Goal: Transaction & Acquisition: Book appointment/travel/reservation

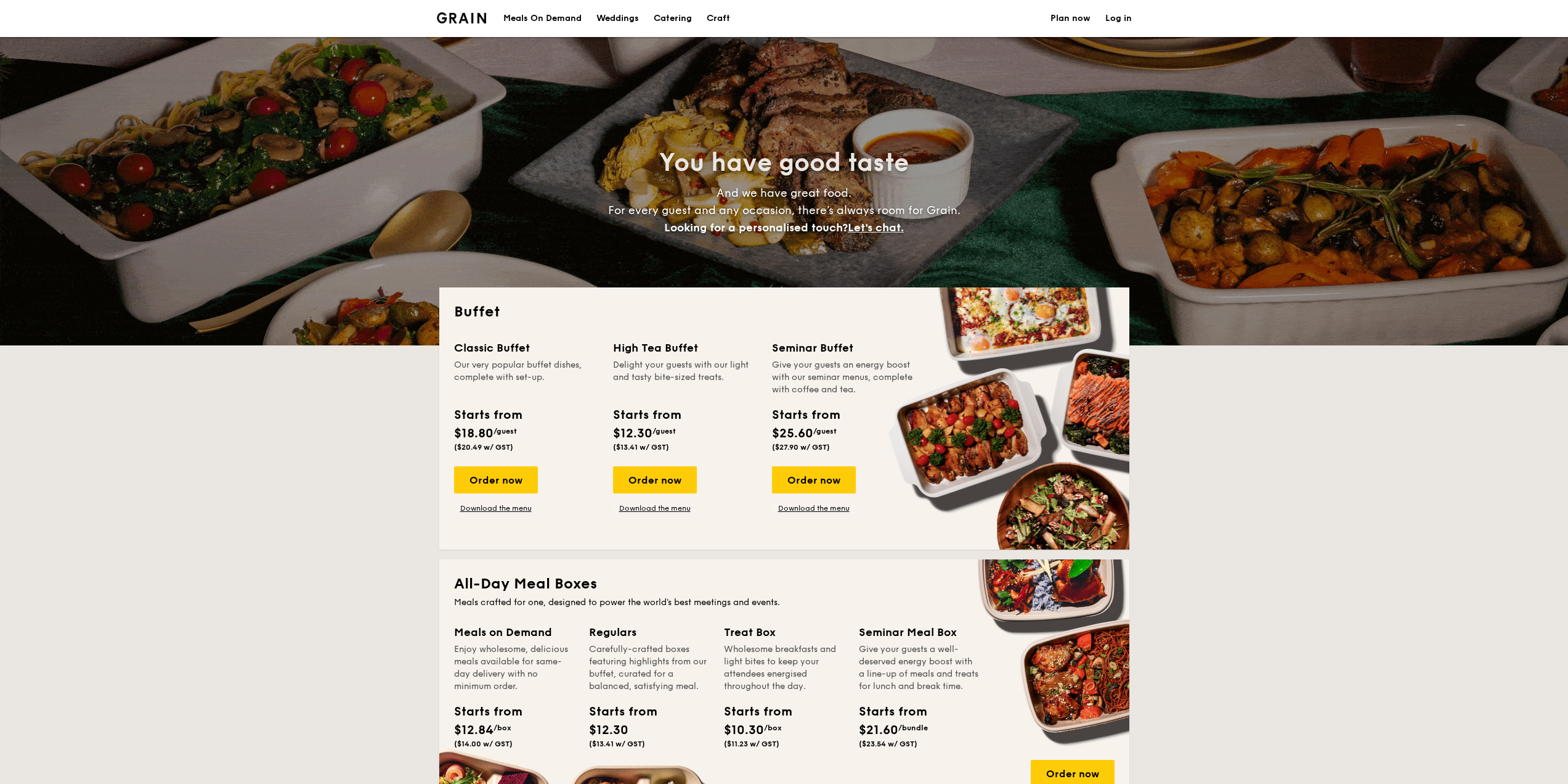
select select
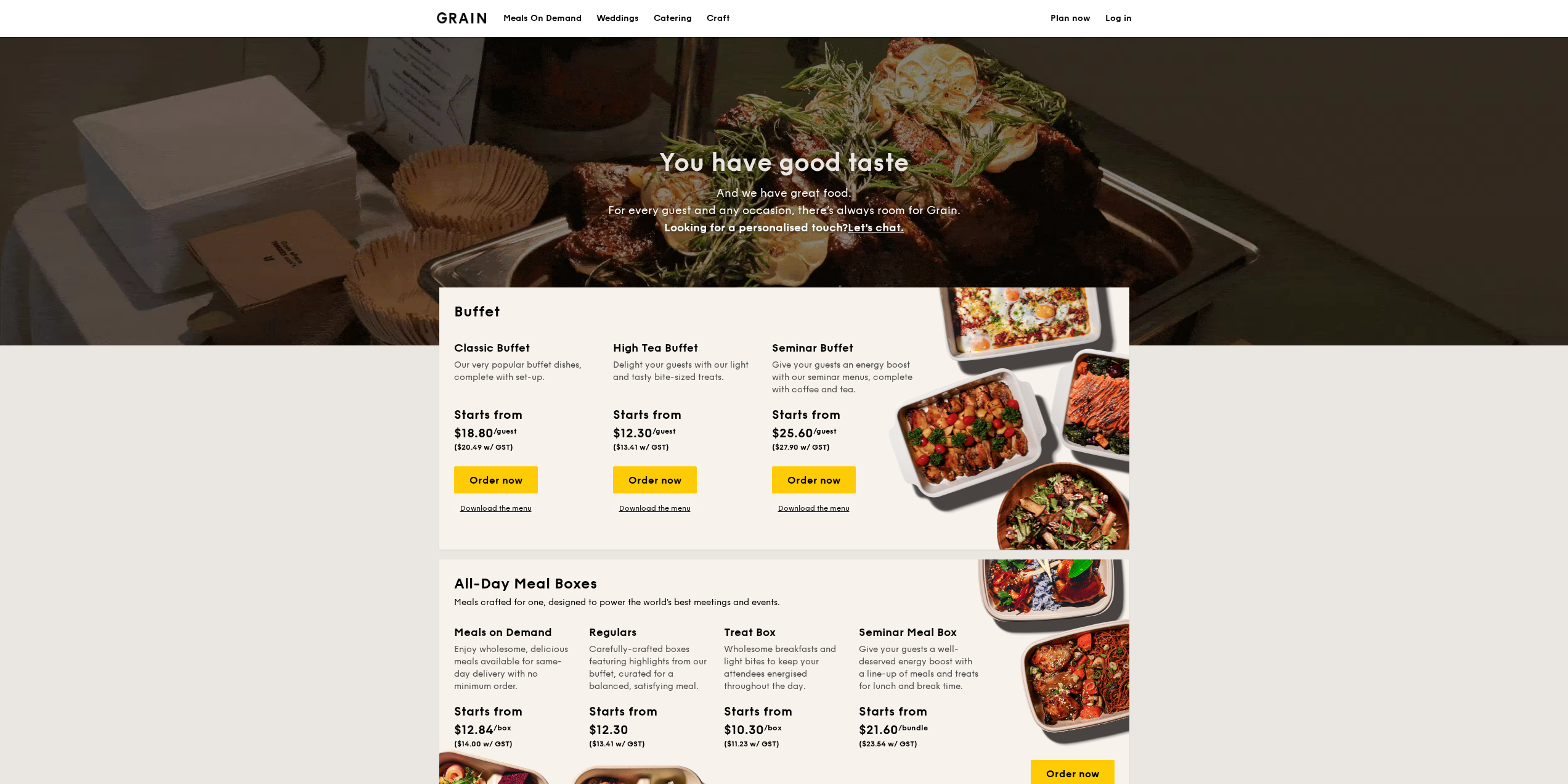
click at [562, 16] on div "Meals On Demand" at bounding box center [542, 19] width 78 height 37
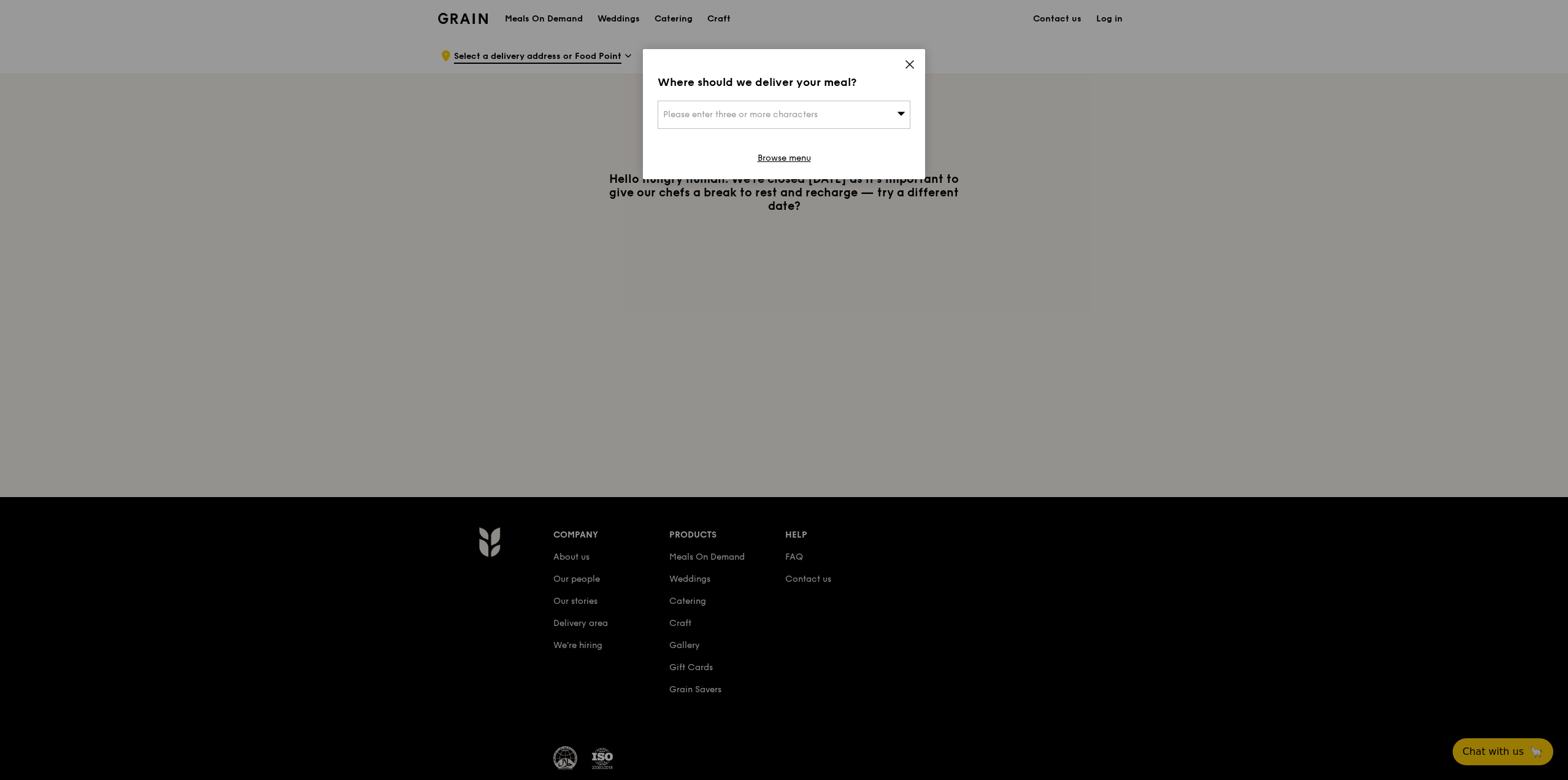
click at [831, 121] on div "Please enter three or more characters" at bounding box center [784, 114] width 252 height 28
type input "550213"
click at [771, 140] on div "213 Serangoon Avenue 4" at bounding box center [754, 139] width 182 height 12
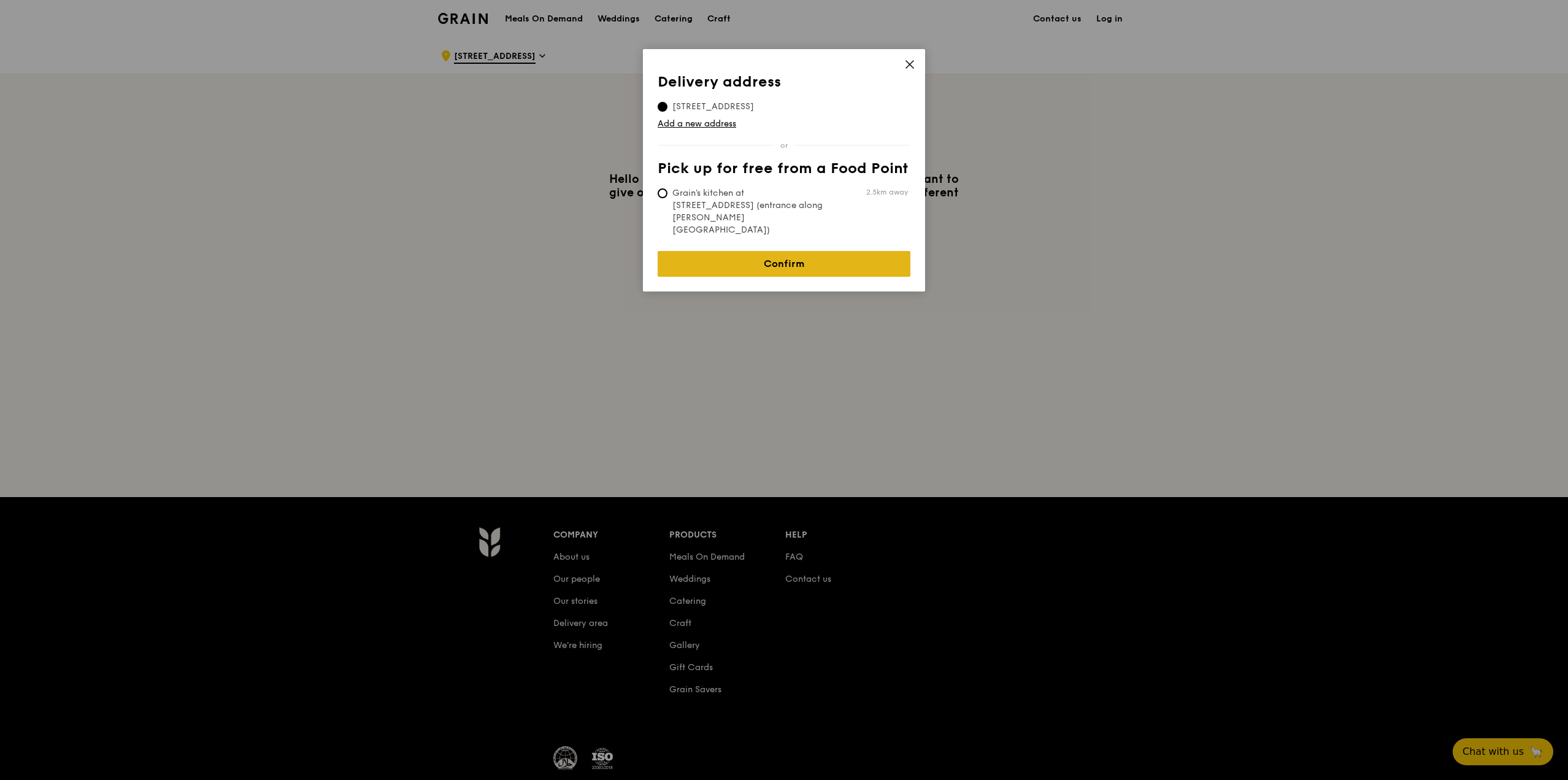
click at [797, 251] on link "Confirm" at bounding box center [784, 264] width 252 height 26
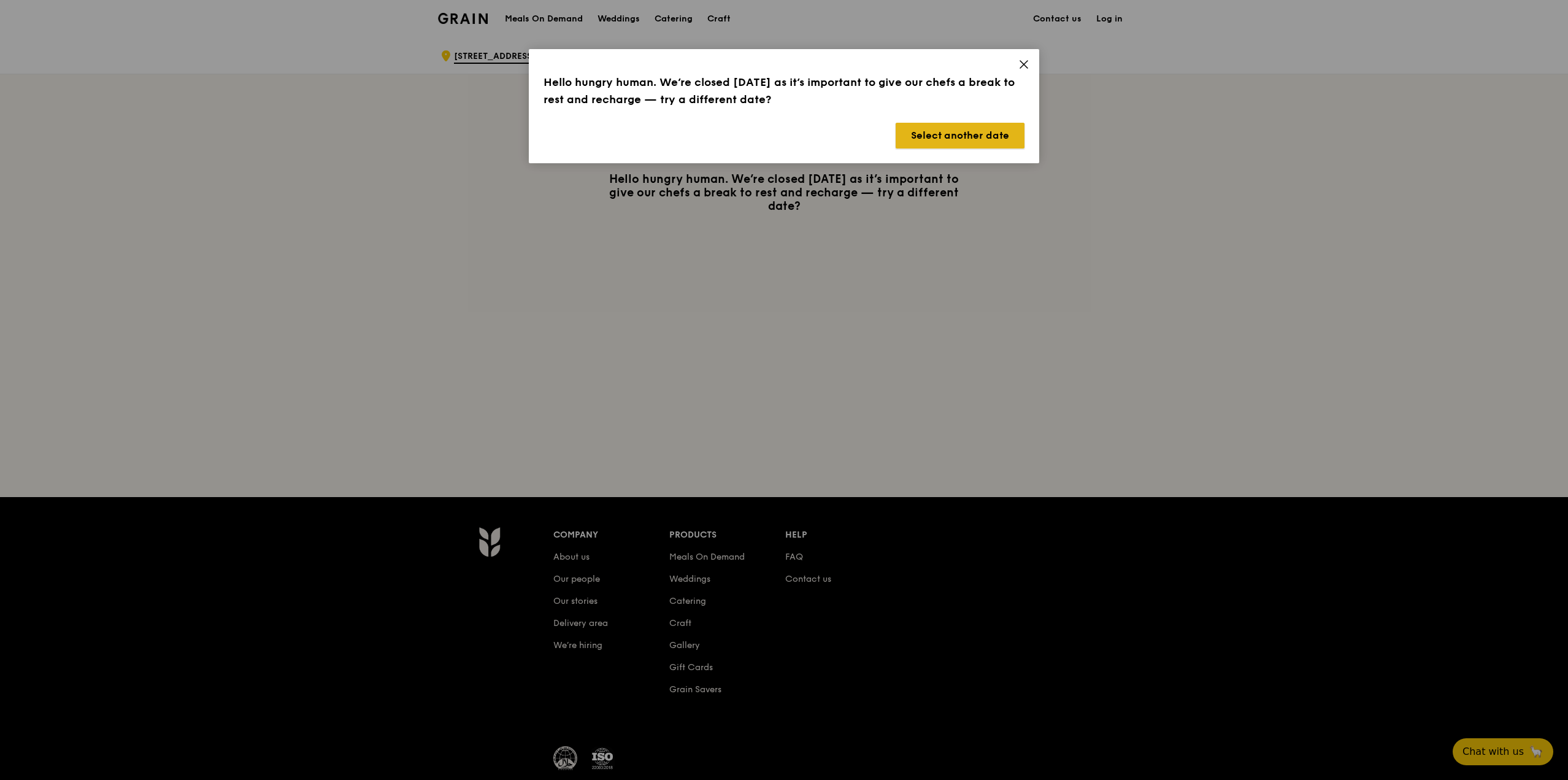
click at [985, 132] on button "Select another date" at bounding box center [960, 136] width 129 height 26
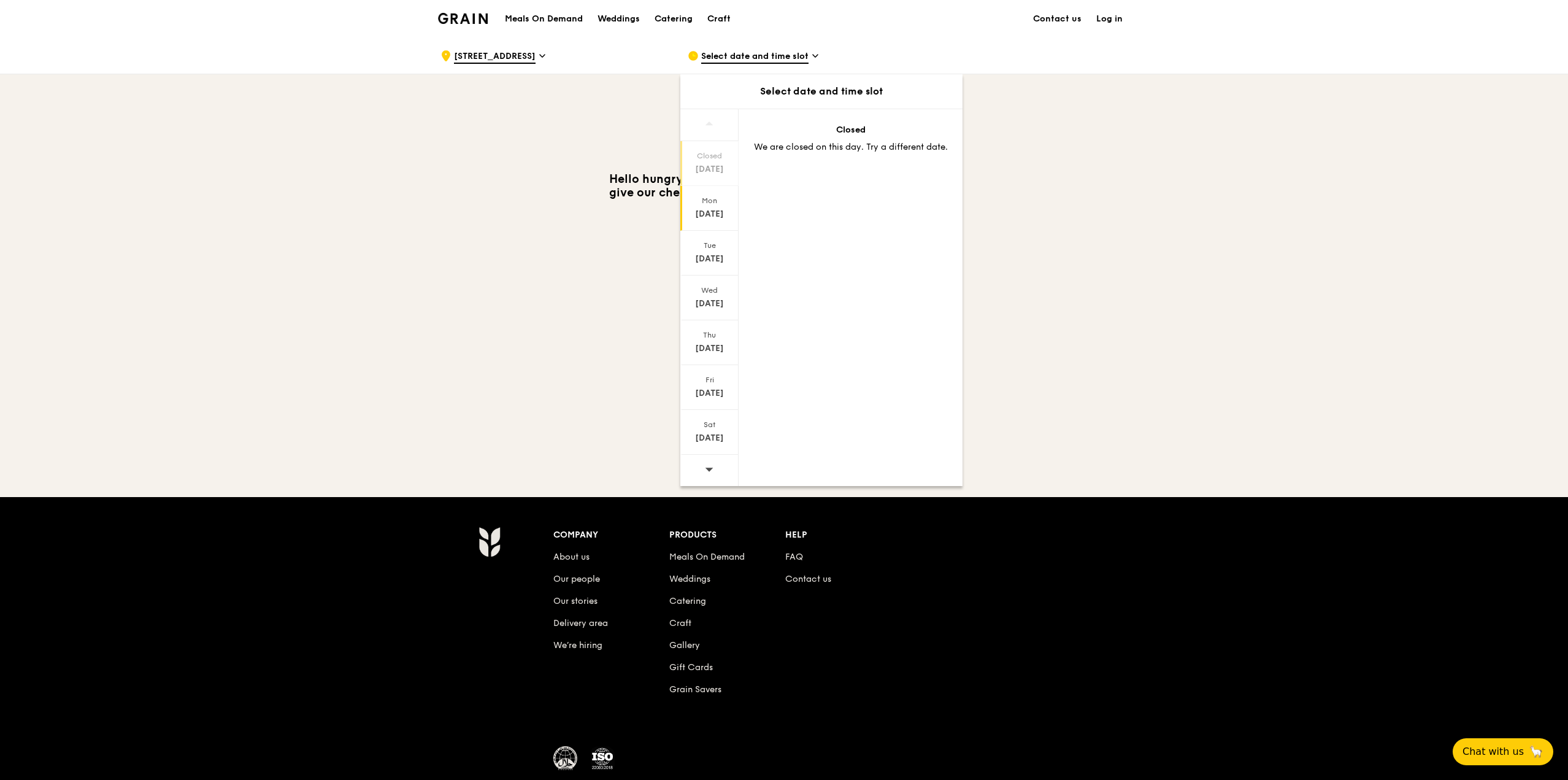
click at [717, 204] on div "Mon" at bounding box center [709, 200] width 55 height 10
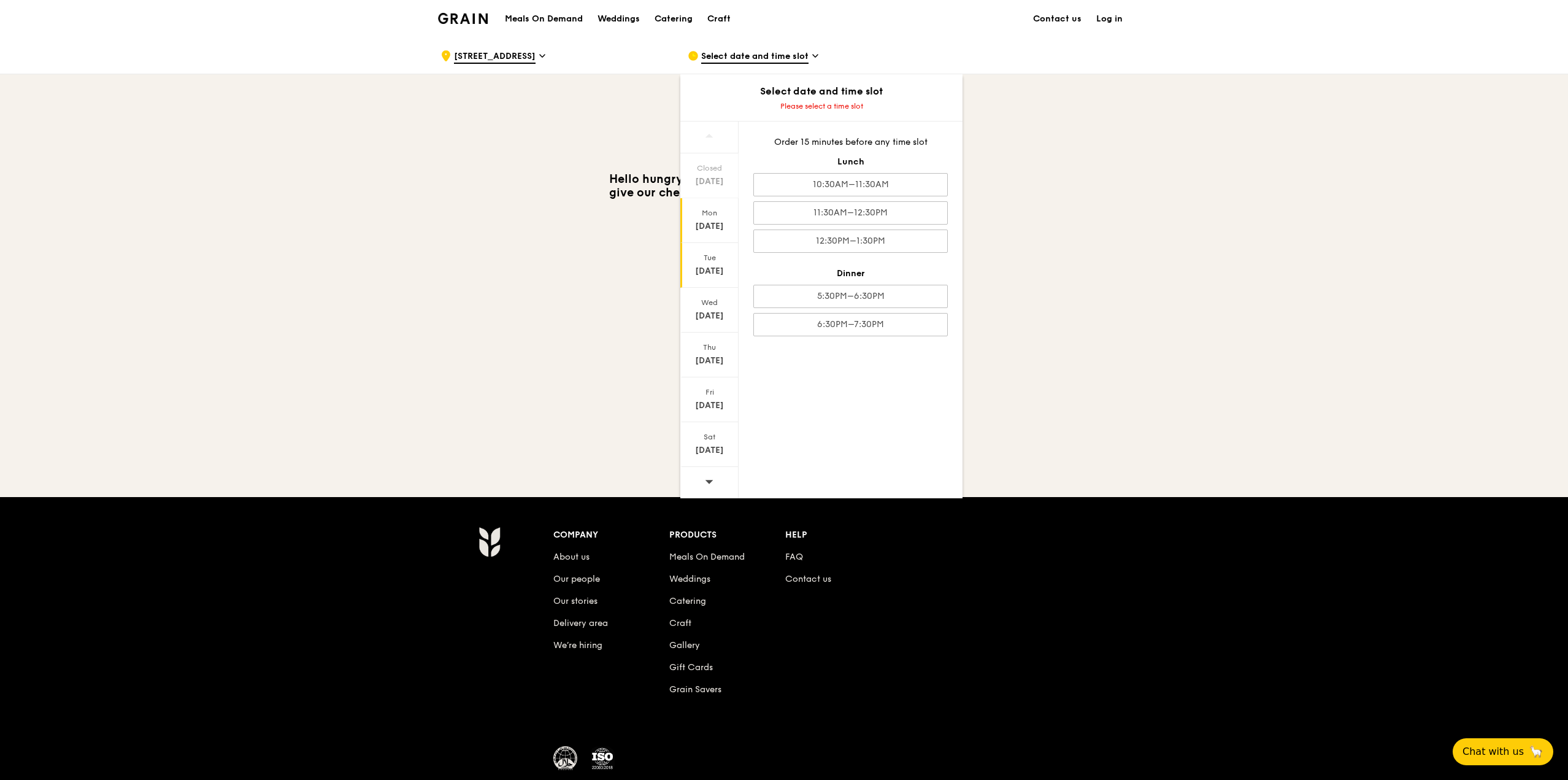
click at [715, 255] on div "Tue" at bounding box center [709, 257] width 55 height 10
click at [687, 17] on div "Catering" at bounding box center [673, 19] width 38 height 37
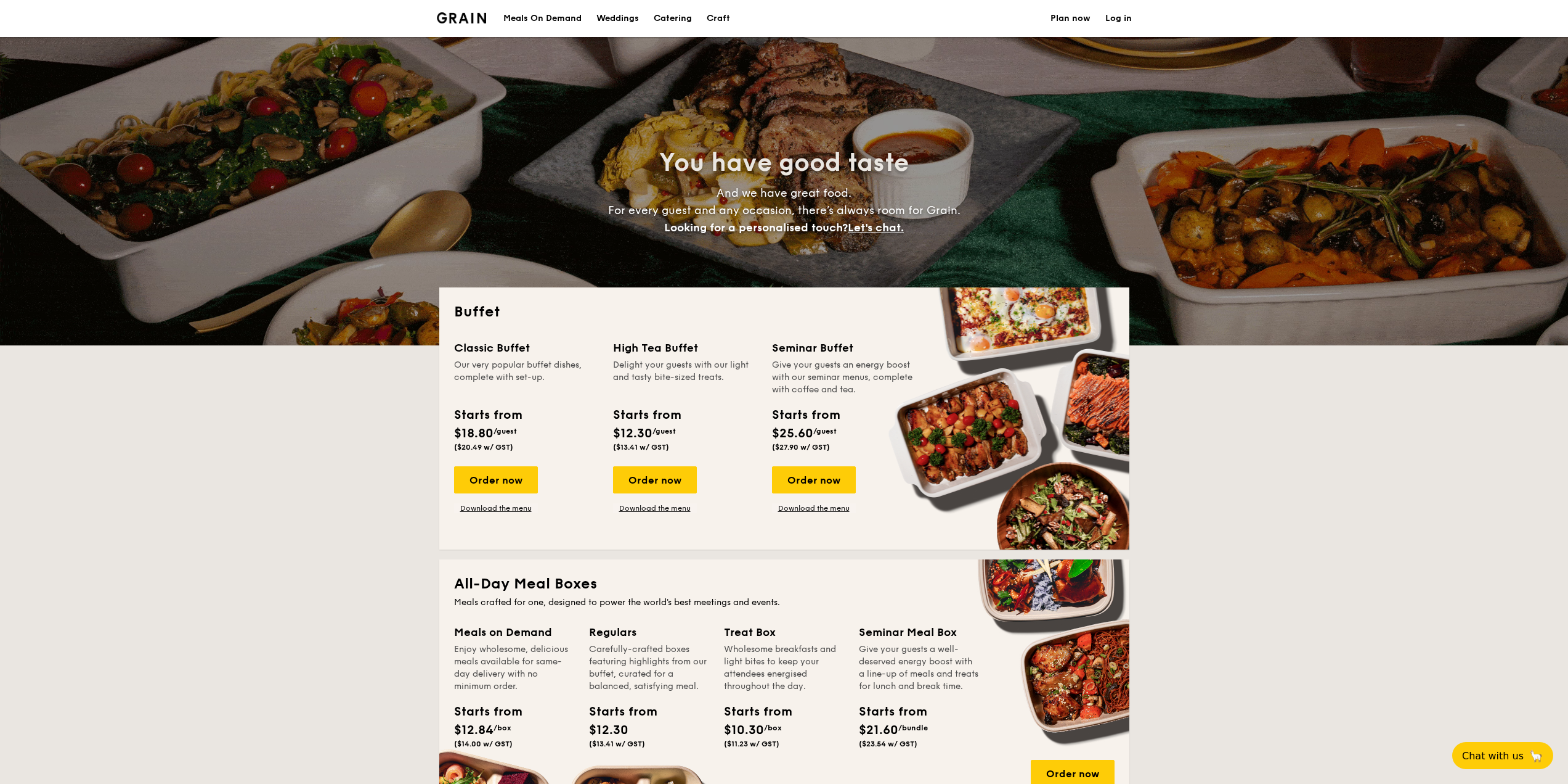
select select
